Goal: Task Accomplishment & Management: Use online tool/utility

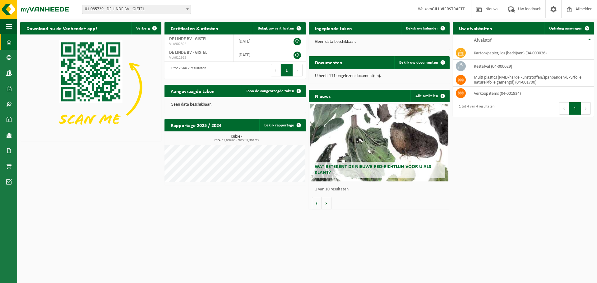
click at [186, 10] on span at bounding box center [187, 9] width 6 height 8
select select "141851"
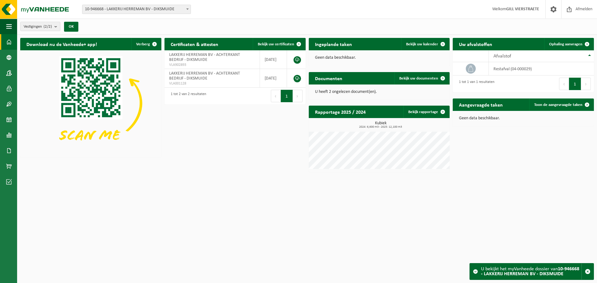
click at [181, 12] on span "10-946668 - LAKKERIJ HERREMAN BV - DIKSMUIDE" at bounding box center [136, 9] width 108 height 9
click at [558, 44] on span "Ophaling aanvragen" at bounding box center [565, 44] width 33 height 4
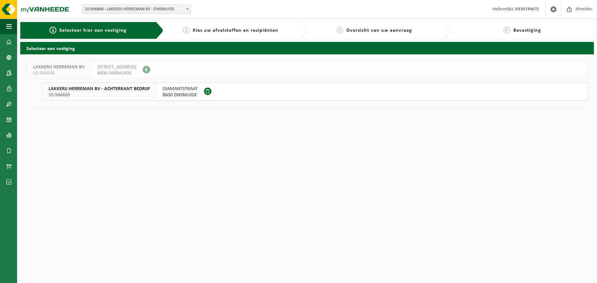
click at [98, 92] on span "10-946669" at bounding box center [98, 95] width 101 height 6
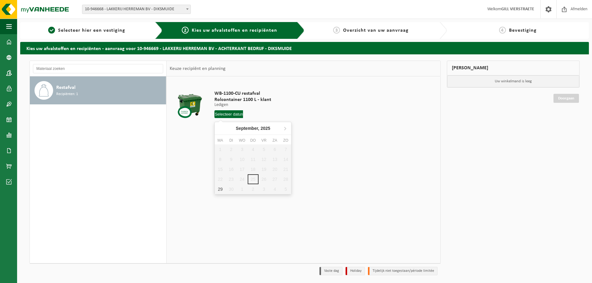
click at [227, 117] on input "text" at bounding box center [228, 114] width 29 height 8
click at [222, 190] on div "29" at bounding box center [220, 189] width 11 height 10
type input "Van 2025-09-29"
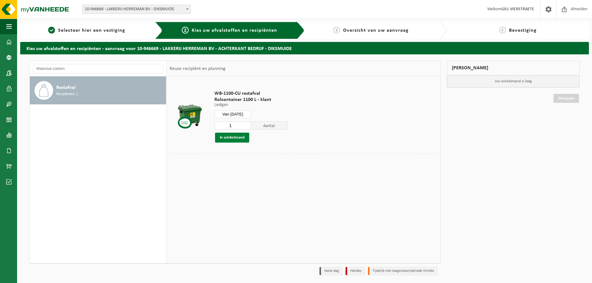
click at [241, 140] on button "In winkelmand" at bounding box center [232, 138] width 34 height 10
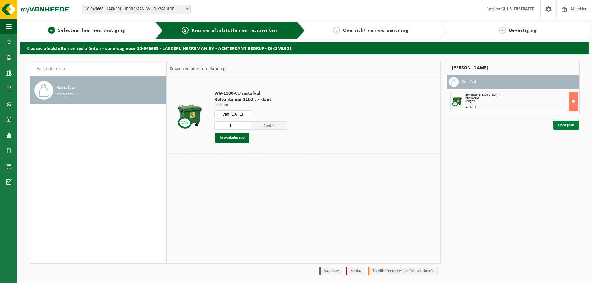
click at [572, 127] on link "Doorgaan" at bounding box center [565, 125] width 25 height 9
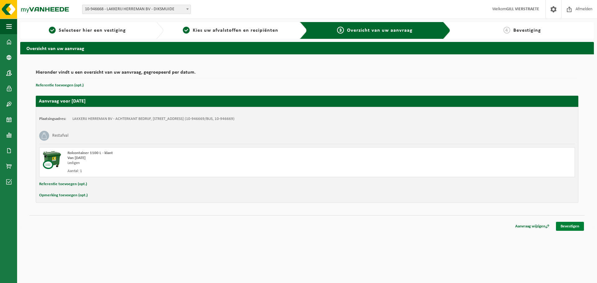
click at [571, 227] on link "Bevestigen" at bounding box center [570, 226] width 28 height 9
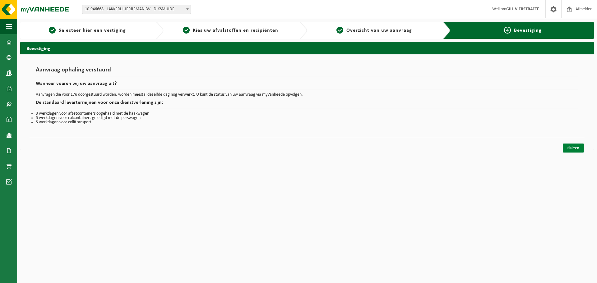
click at [579, 150] on link "Sluiten" at bounding box center [572, 148] width 21 height 9
